Goal: Check status: Check status

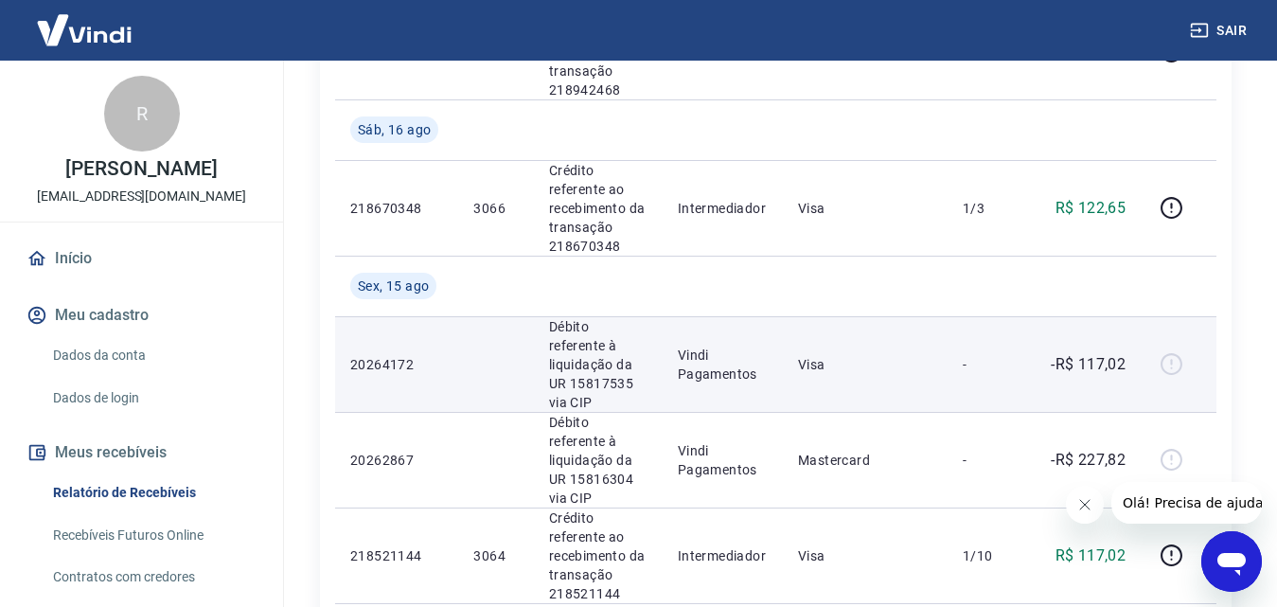
scroll to position [947, 0]
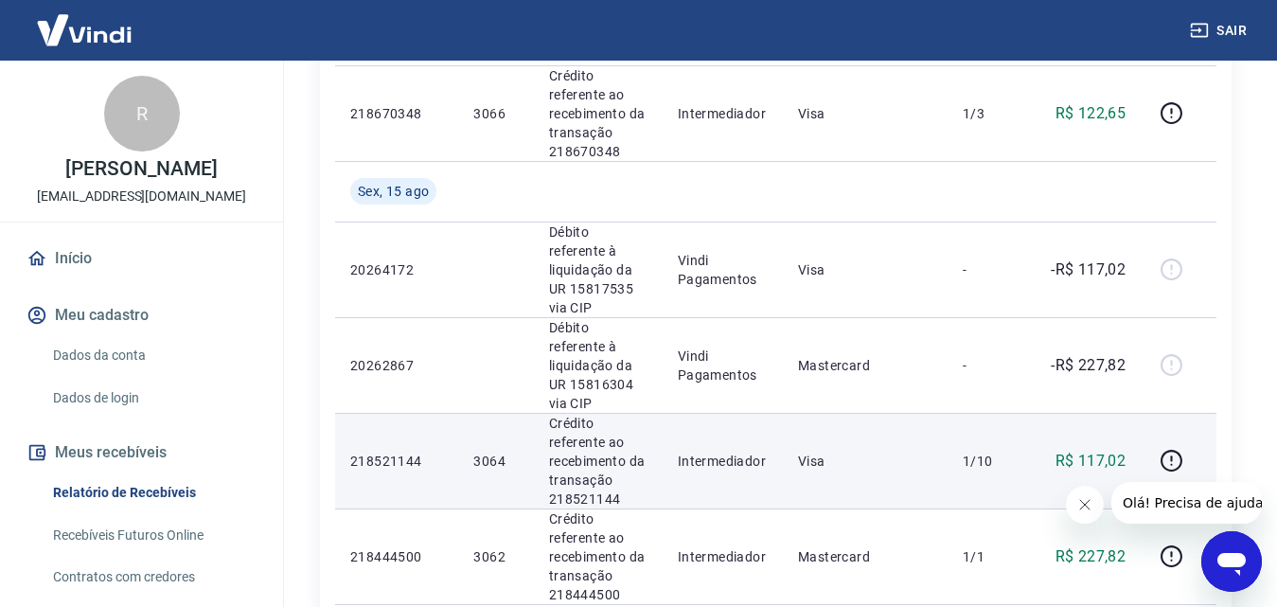
click at [487, 452] on p "3064" at bounding box center [495, 461] width 44 height 19
copy p "3064"
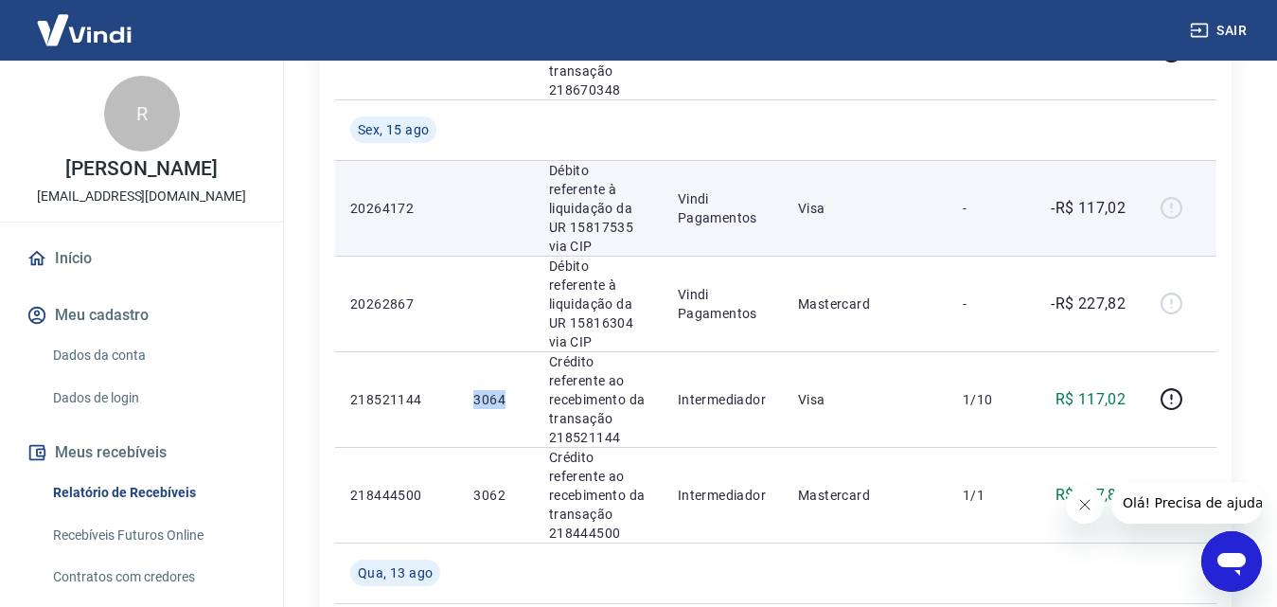
scroll to position [1041, 0]
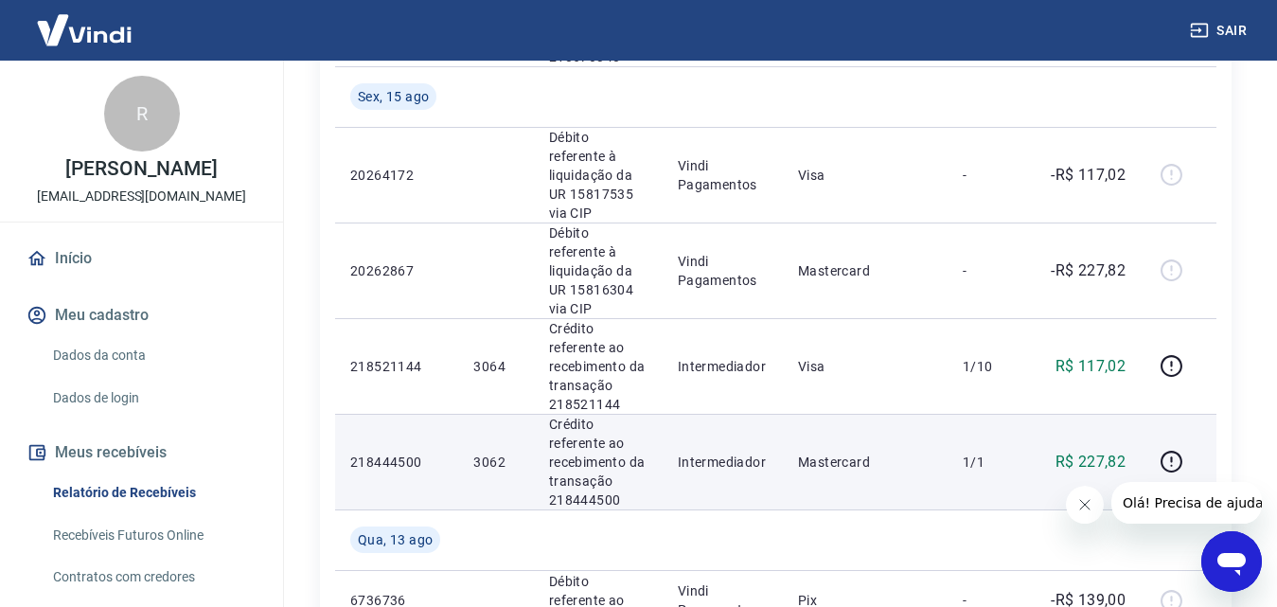
click at [495, 452] on p "3062" at bounding box center [495, 461] width 44 height 19
copy p "3062"
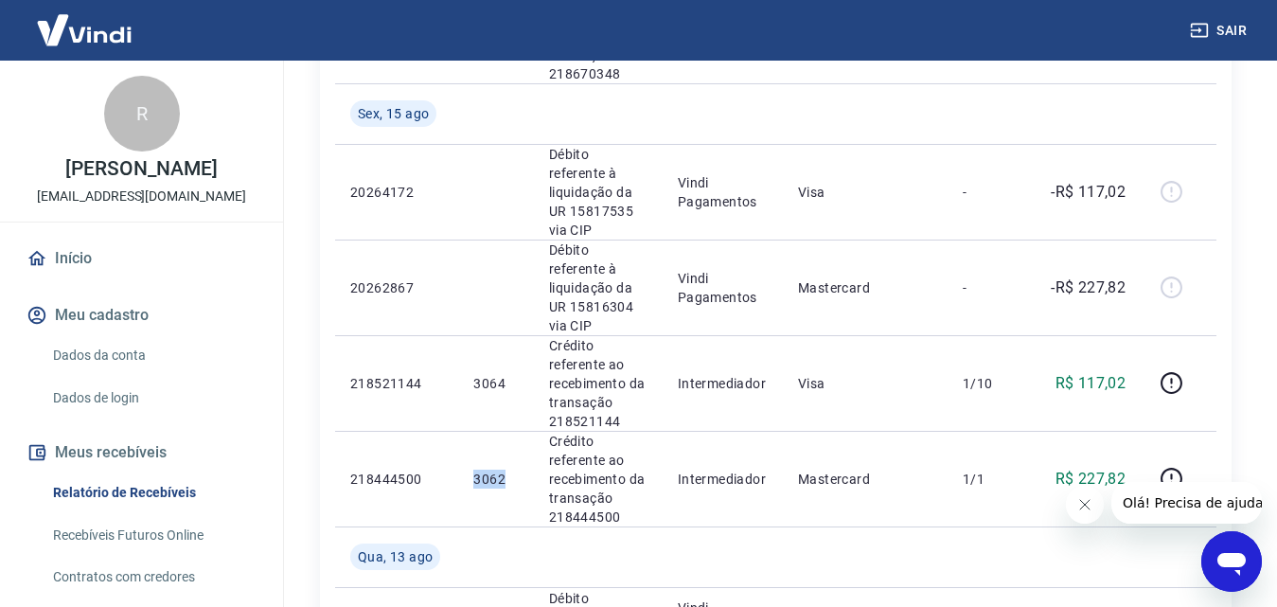
scroll to position [757, 0]
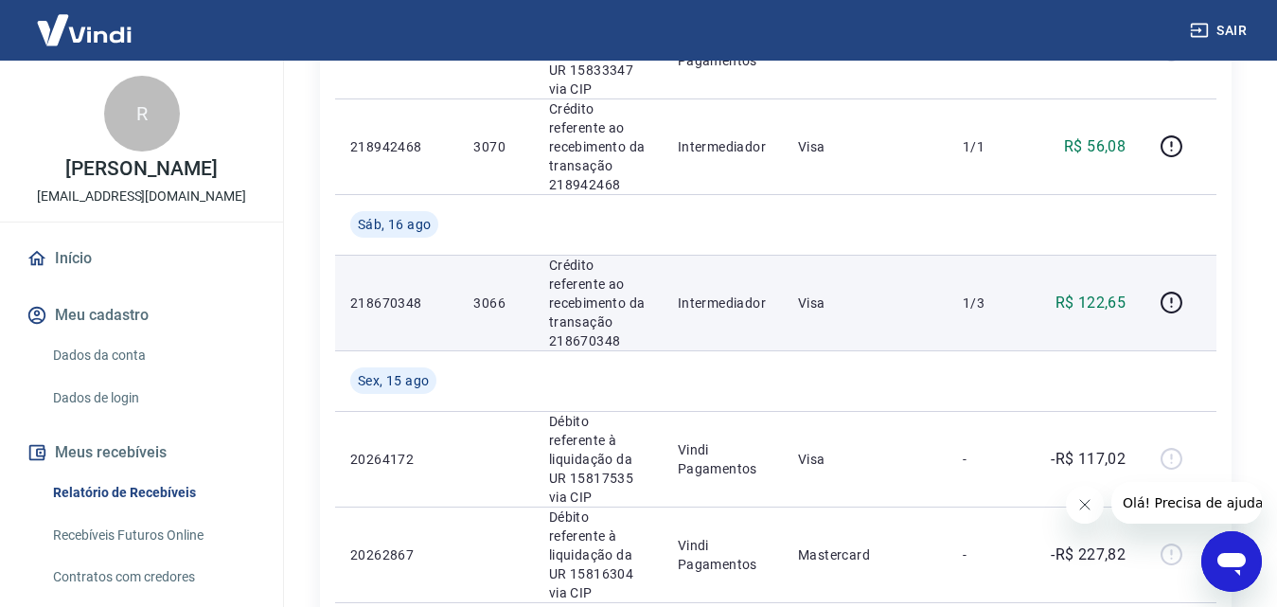
click at [500, 293] on p "3066" at bounding box center [495, 302] width 44 height 19
click at [495, 293] on p "3066" at bounding box center [495, 302] width 44 height 19
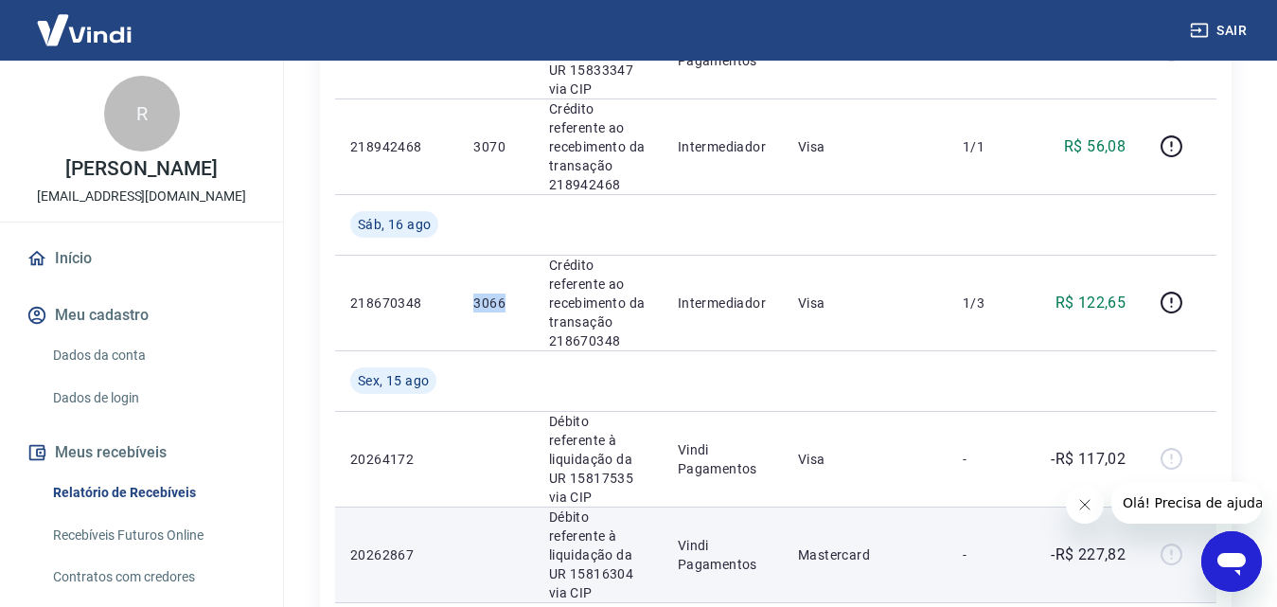
copy p "3066"
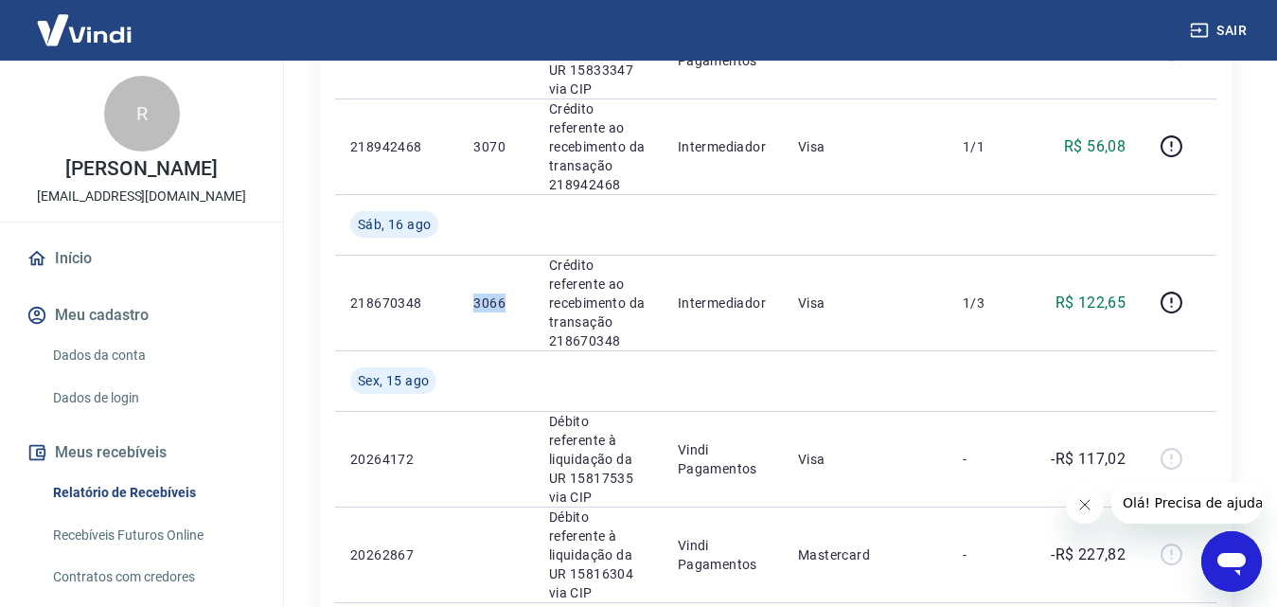
drag, startPoint x: 1167, startPoint y: 263, endPoint x: 1250, endPoint y: 272, distance: 83.7
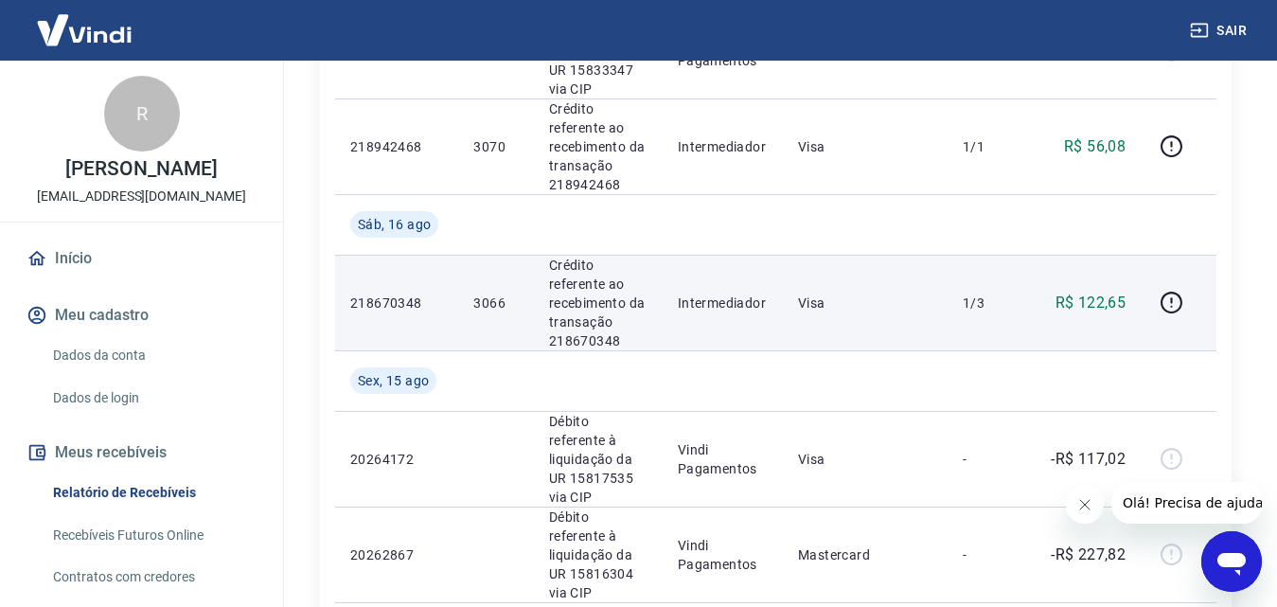
click at [596, 306] on p "Crédito referente ao recebimento da transação 218670348" at bounding box center [598, 303] width 98 height 95
click at [825, 293] on p "Visa" at bounding box center [865, 302] width 134 height 19
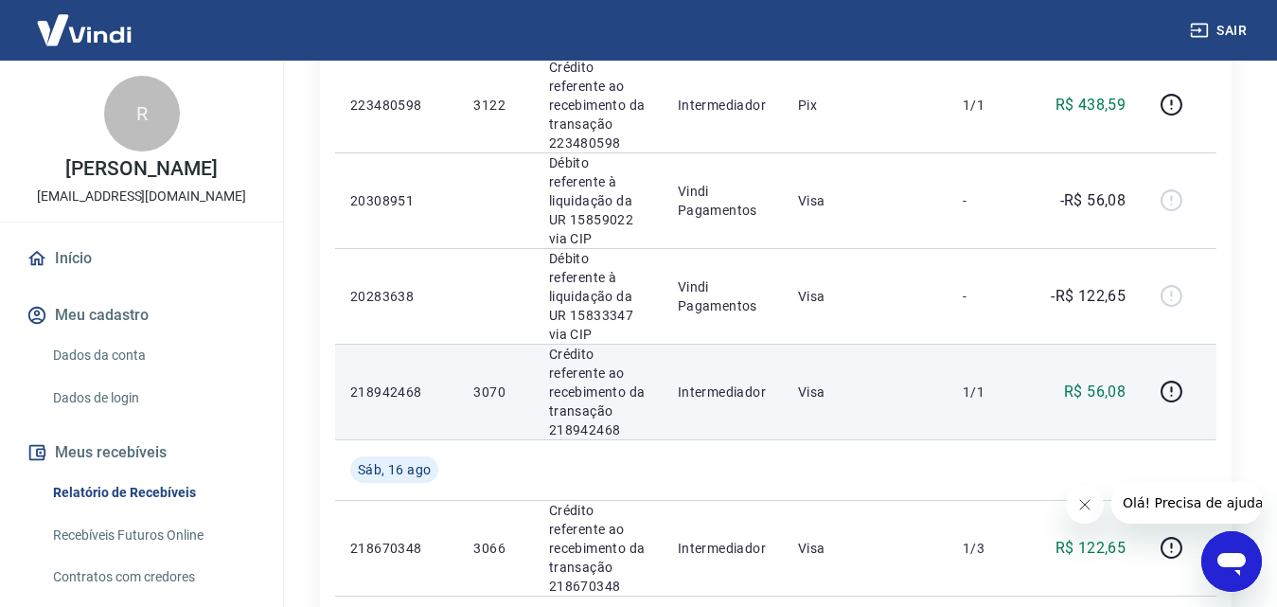
scroll to position [513, 0]
click at [479, 381] on p "3070" at bounding box center [495, 390] width 44 height 19
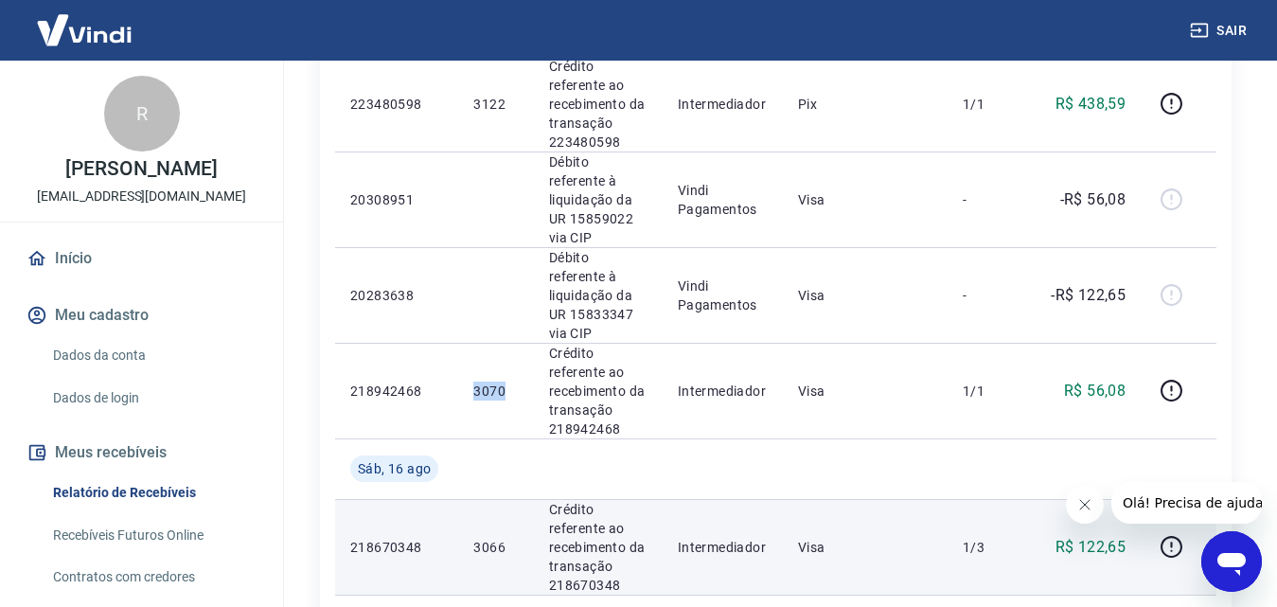
copy p "3070"
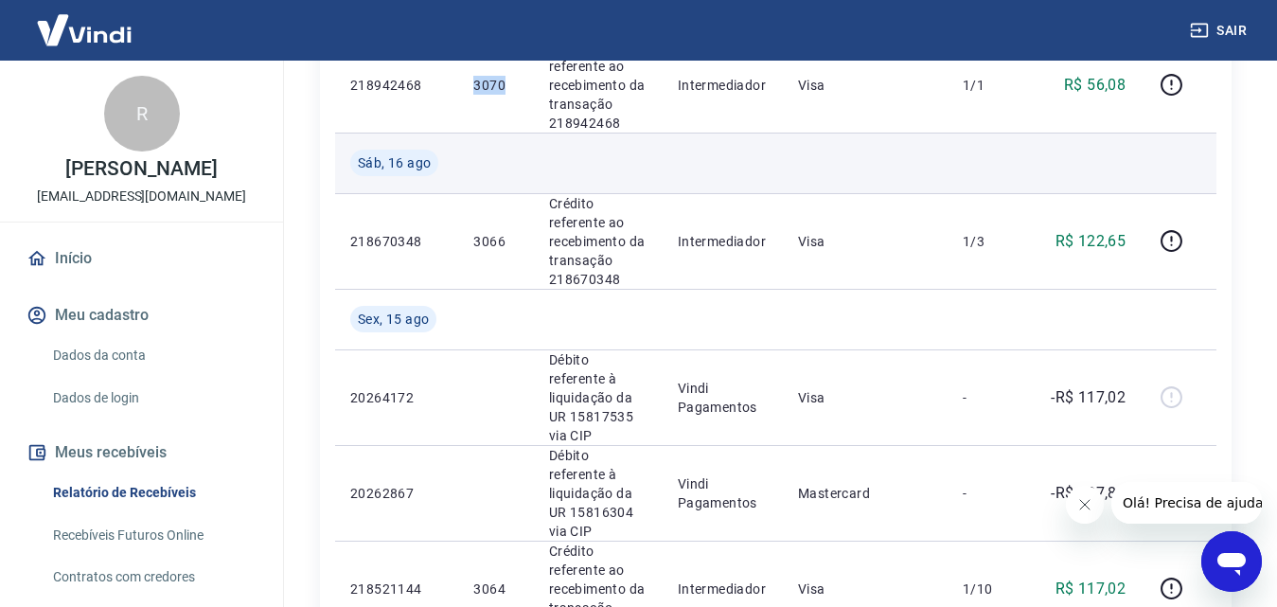
scroll to position [797, 0]
